Goal: Task Accomplishment & Management: Manage account settings

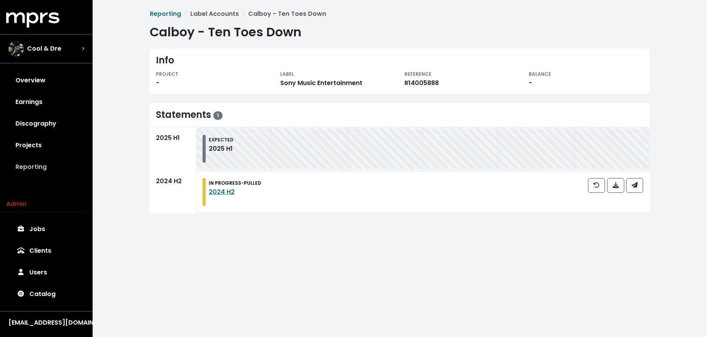
click at [41, 163] on link "Reporting" at bounding box center [46, 167] width 80 height 22
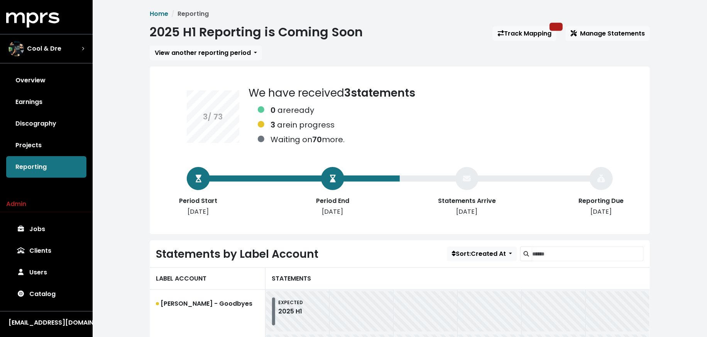
click at [74, 317] on div "[EMAIL_ADDRESS][DOMAIN_NAME]" at bounding box center [46, 321] width 93 height 20
click at [74, 322] on div "[EMAIL_ADDRESS][DOMAIN_NAME]" at bounding box center [46, 322] width 76 height 9
click at [50, 316] on div "Logout" at bounding box center [37, 307] width 62 height 18
click at [50, 311] on button "Logout" at bounding box center [37, 307] width 61 height 11
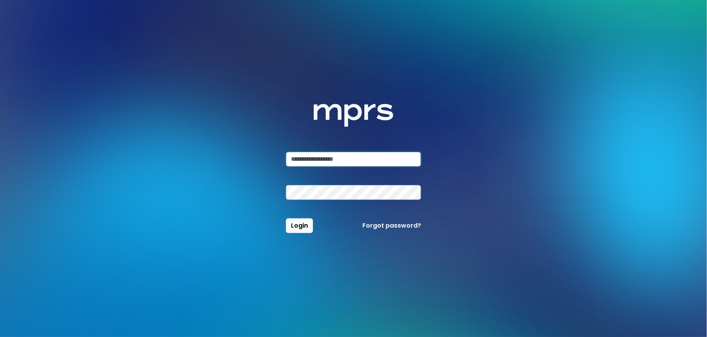
click at [325, 164] on input "email" at bounding box center [353, 159] width 135 height 15
type input "**********"
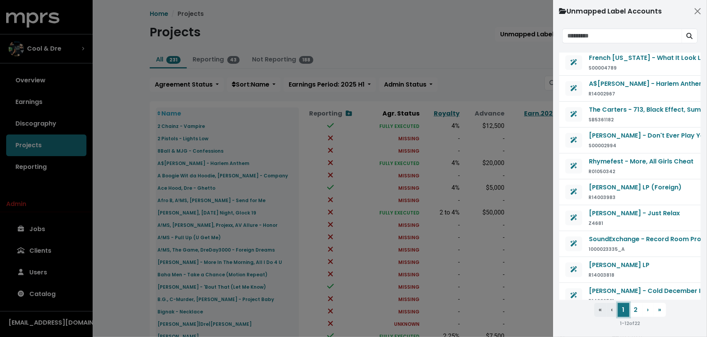
scroll to position [59, 0]
